Goal: Task Accomplishment & Management: Use online tool/utility

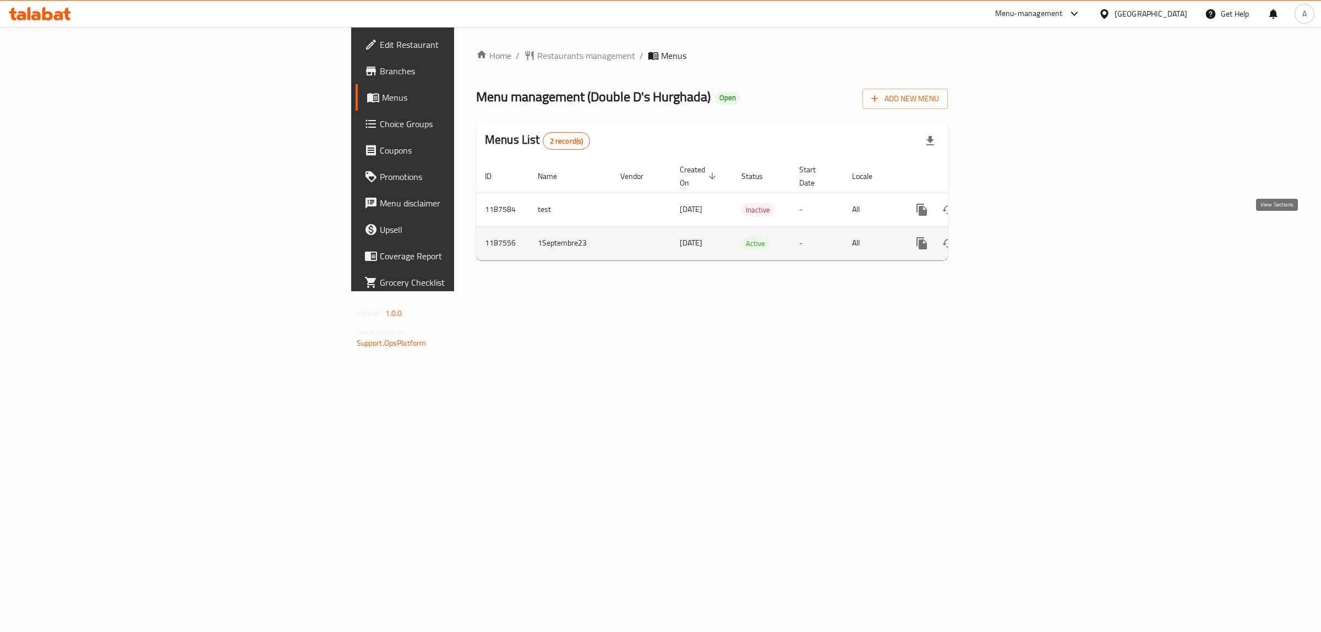
click at [1008, 237] on icon "enhanced table" at bounding box center [1000, 243] width 13 height 13
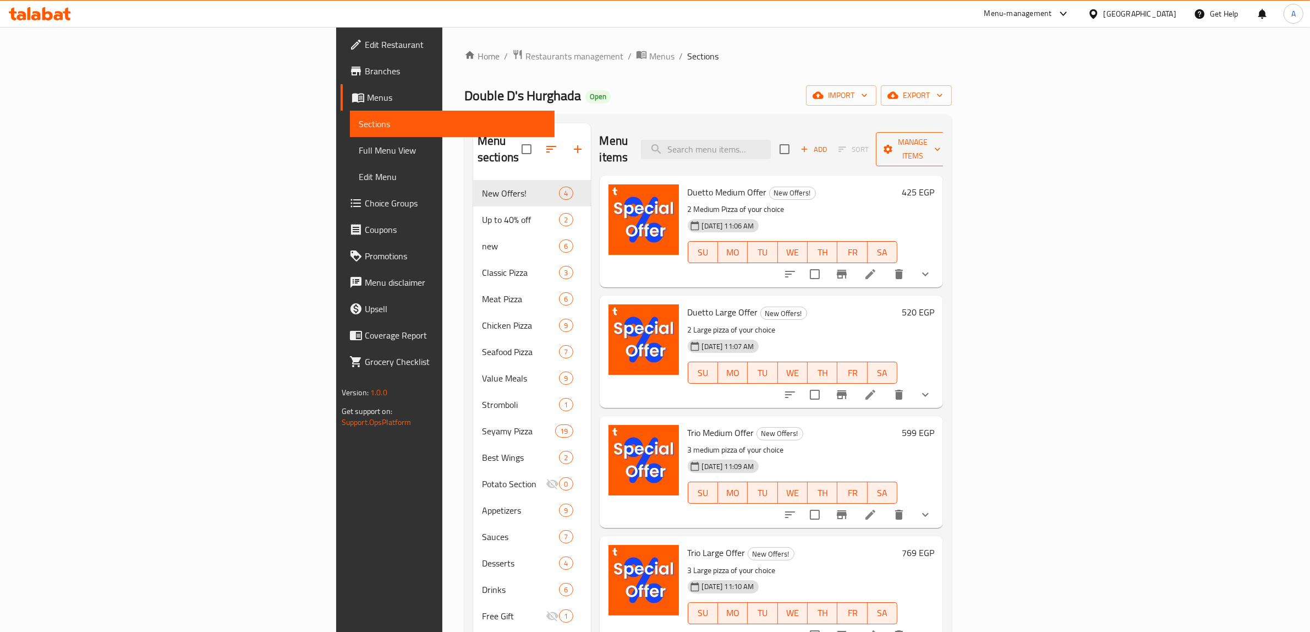
click at [941, 139] on span "Manage items" at bounding box center [913, 149] width 56 height 28
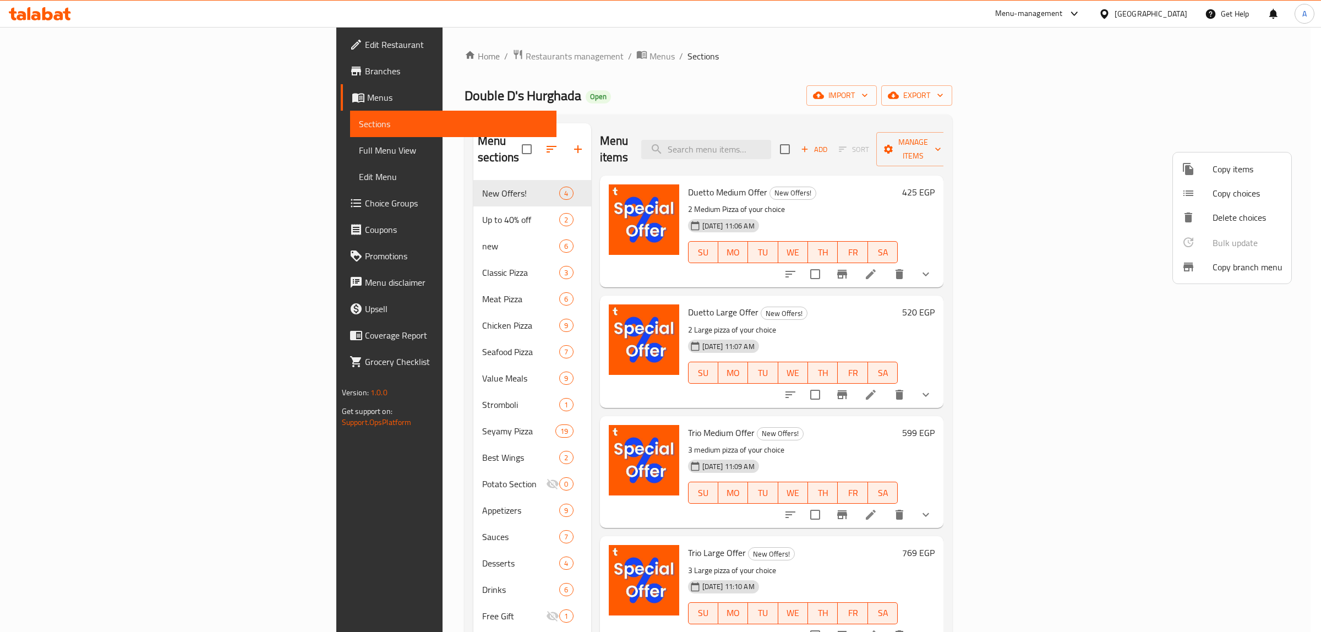
click at [1225, 270] on span "Copy branch menu" at bounding box center [1247, 266] width 70 height 13
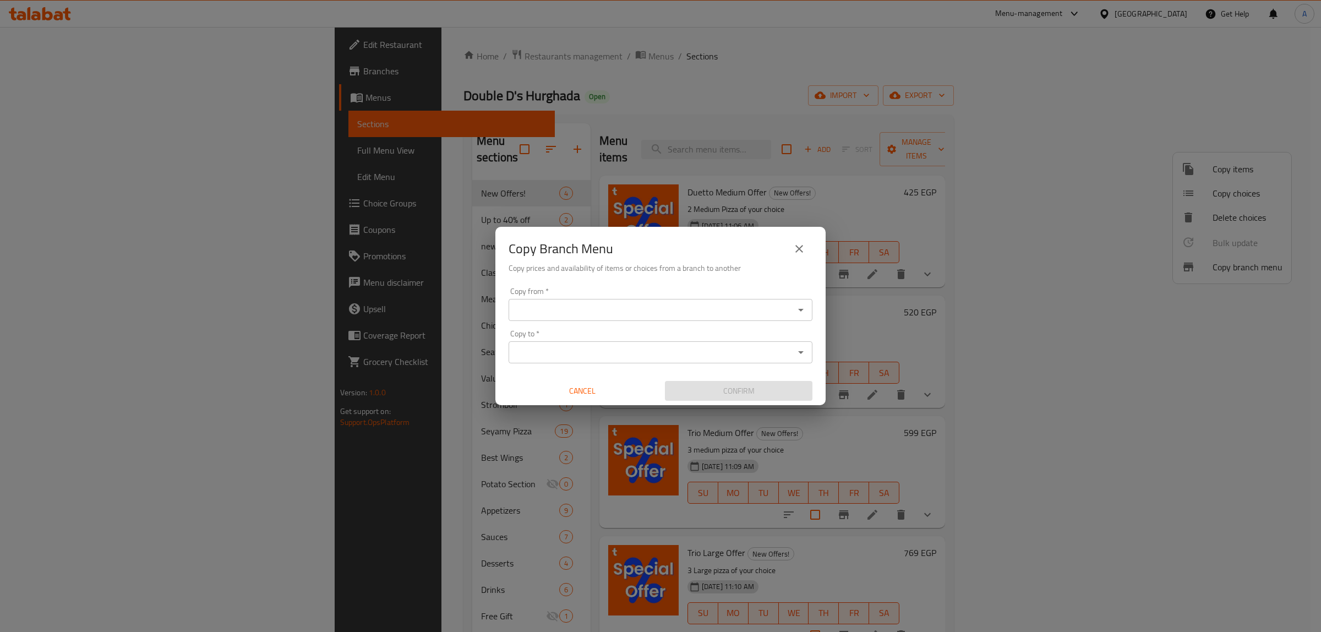
click at [576, 314] on input "Copy from   *" at bounding box center [651, 309] width 279 height 15
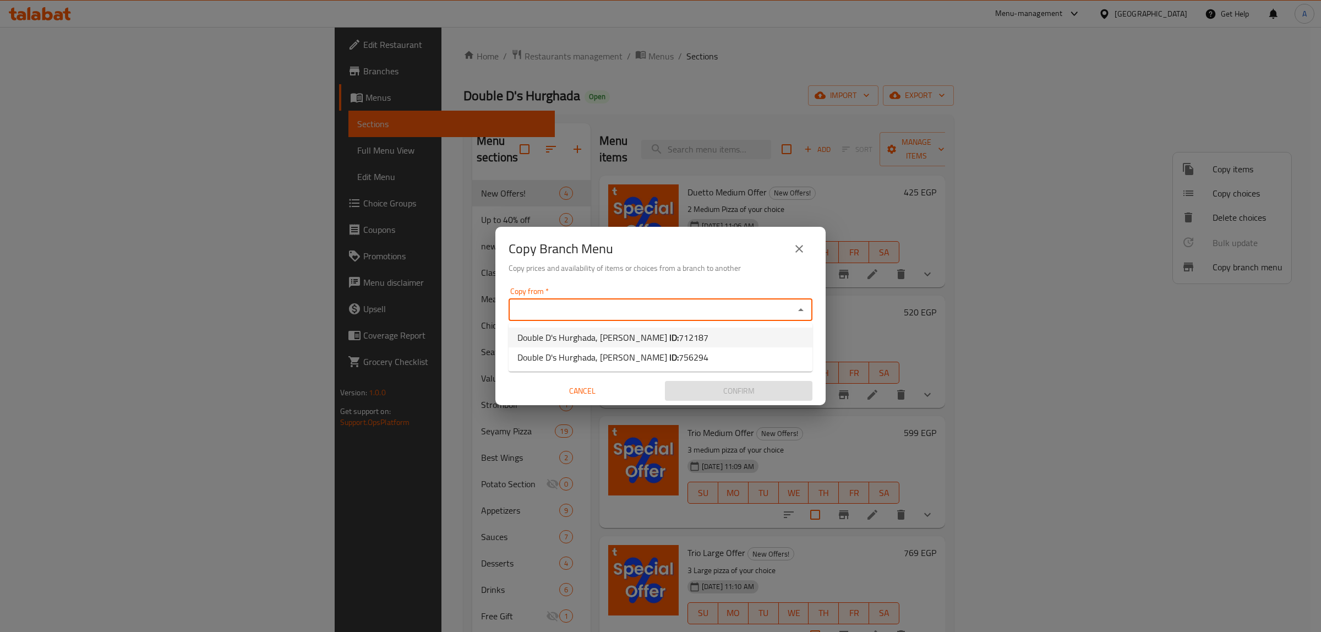
click at [669, 339] on b "ID:" at bounding box center [673, 337] width 9 height 17
type input "Double D's Hurghada, [PERSON_NAME]"
click at [633, 349] on input "Copy to   *" at bounding box center [651, 351] width 279 height 15
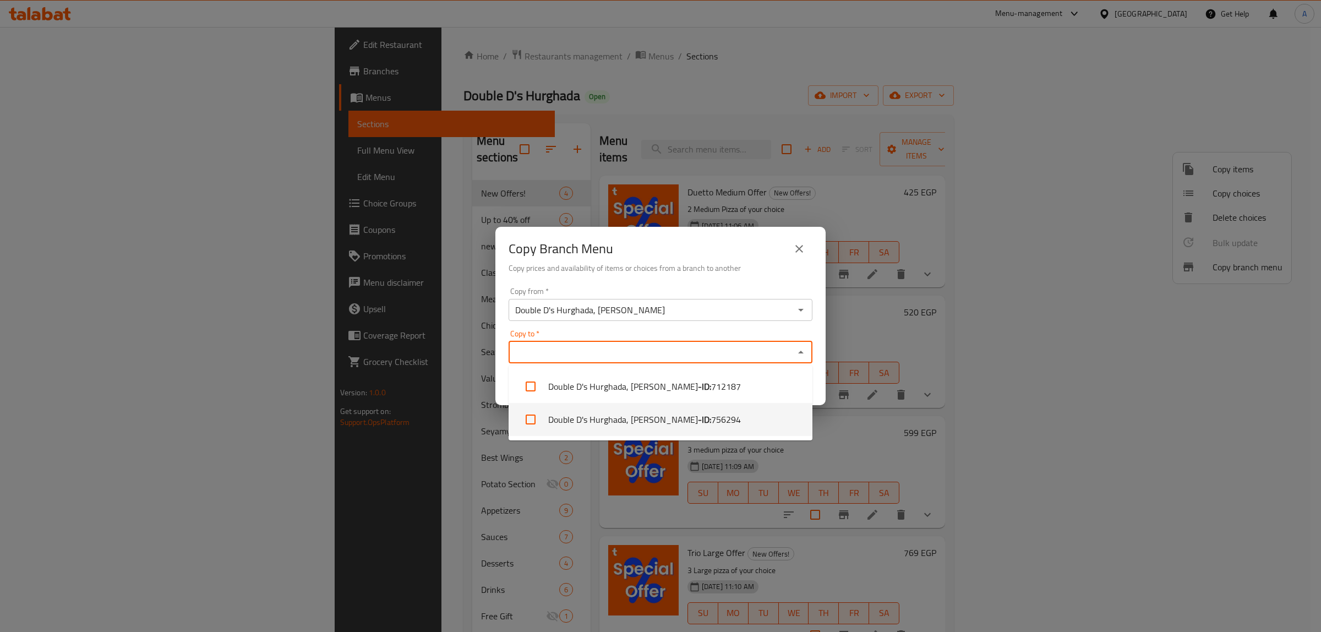
click at [615, 413] on li "Double D's Hurghada, [PERSON_NAME] - ID: 756294" at bounding box center [660, 419] width 304 height 33
checkbox input "true"
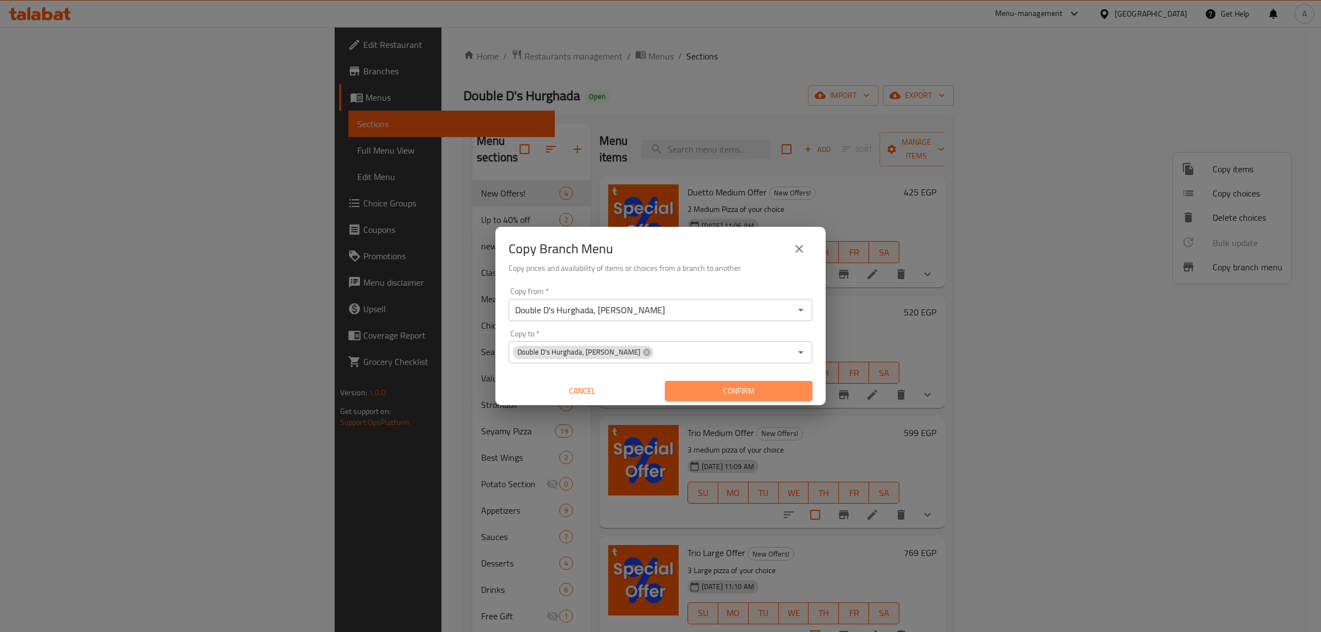
click at [737, 385] on span "Confirm" at bounding box center [739, 391] width 130 height 14
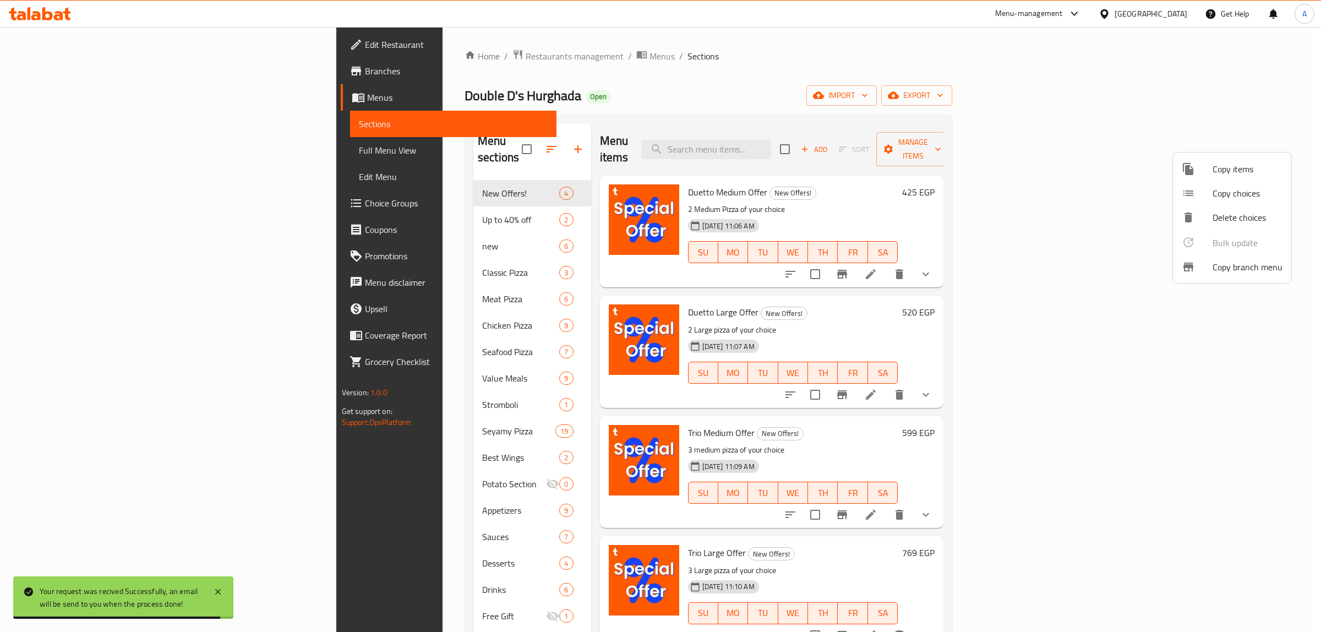
click at [59, 106] on div at bounding box center [660, 316] width 1321 height 632
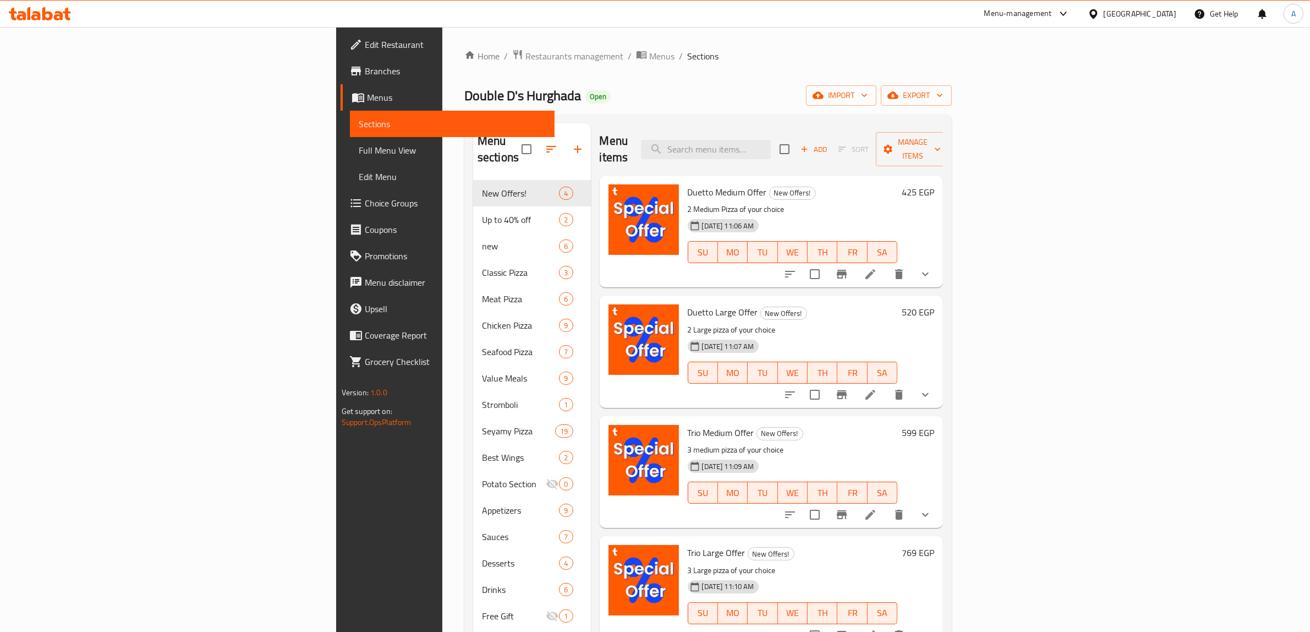
click at [365, 77] on span "Branches" at bounding box center [456, 70] width 182 height 13
